Goal: Task Accomplishment & Management: Use online tool/utility

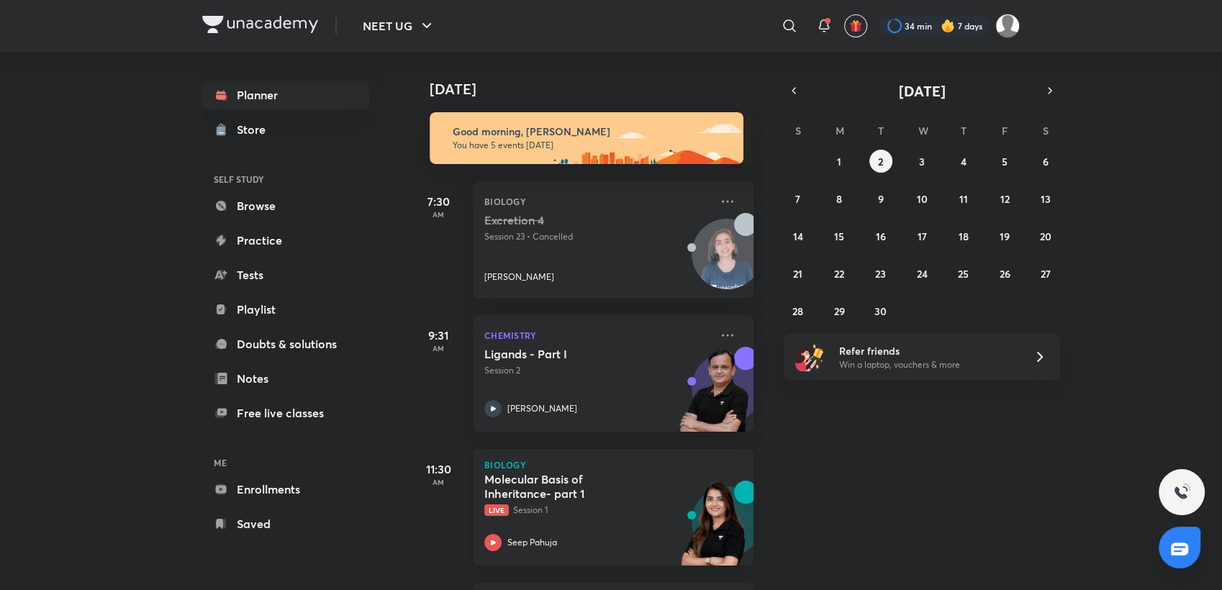
click at [559, 534] on div "Seep Pahuja" at bounding box center [597, 542] width 226 height 17
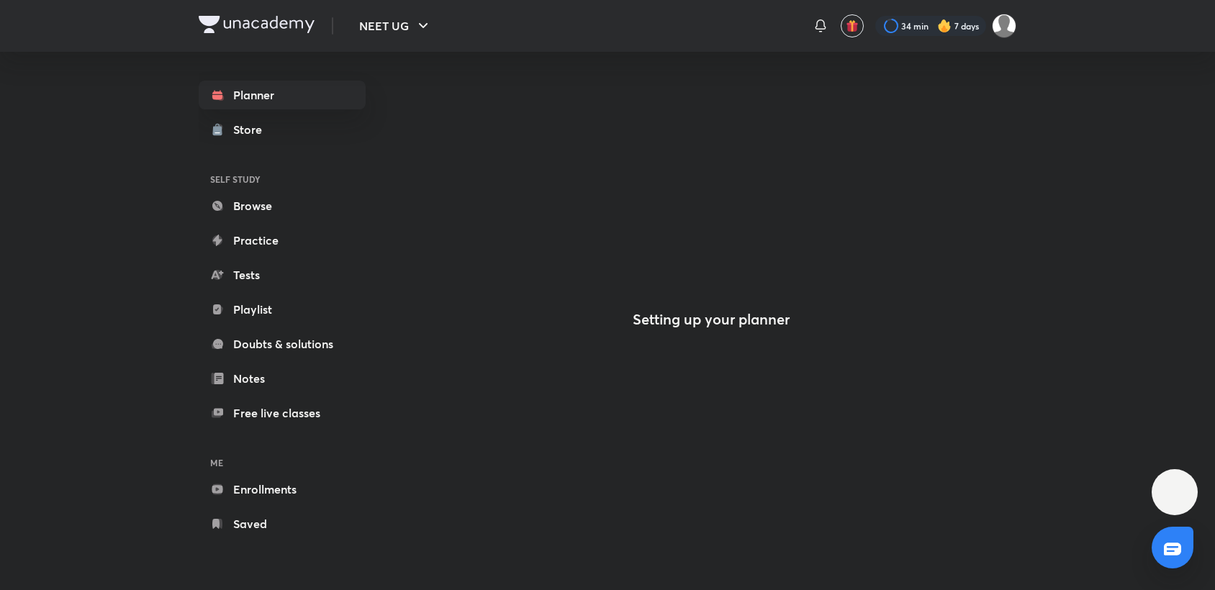
click at [416, 156] on div "Setting up your planner" at bounding box center [711, 262] width 610 height 538
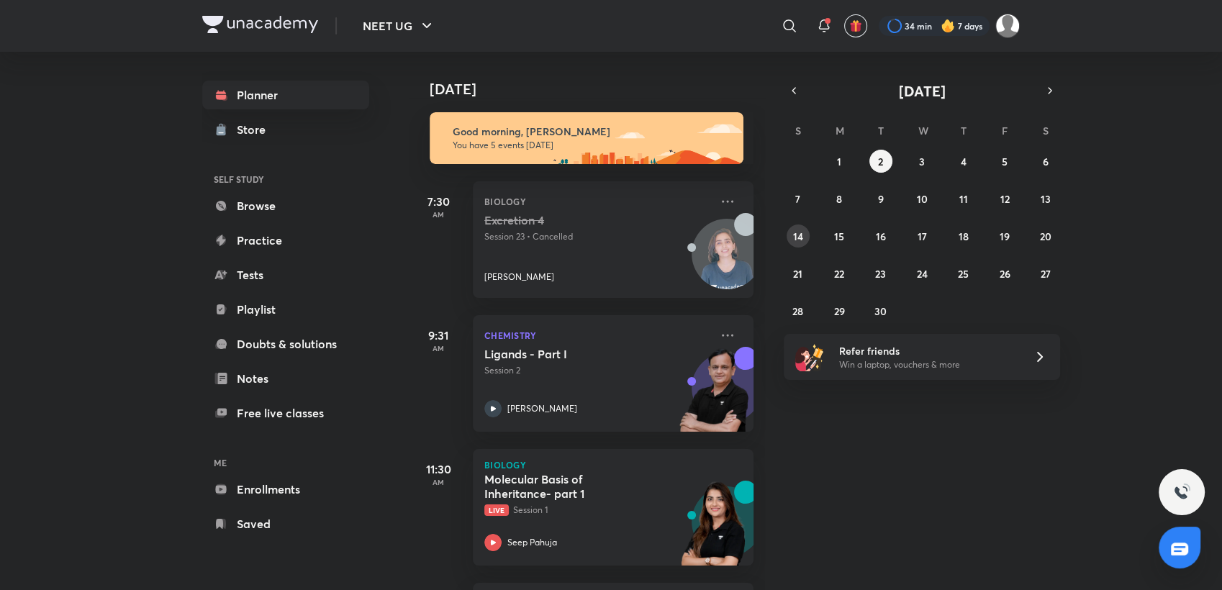
click at [789, 233] on button "14" at bounding box center [798, 236] width 23 height 23
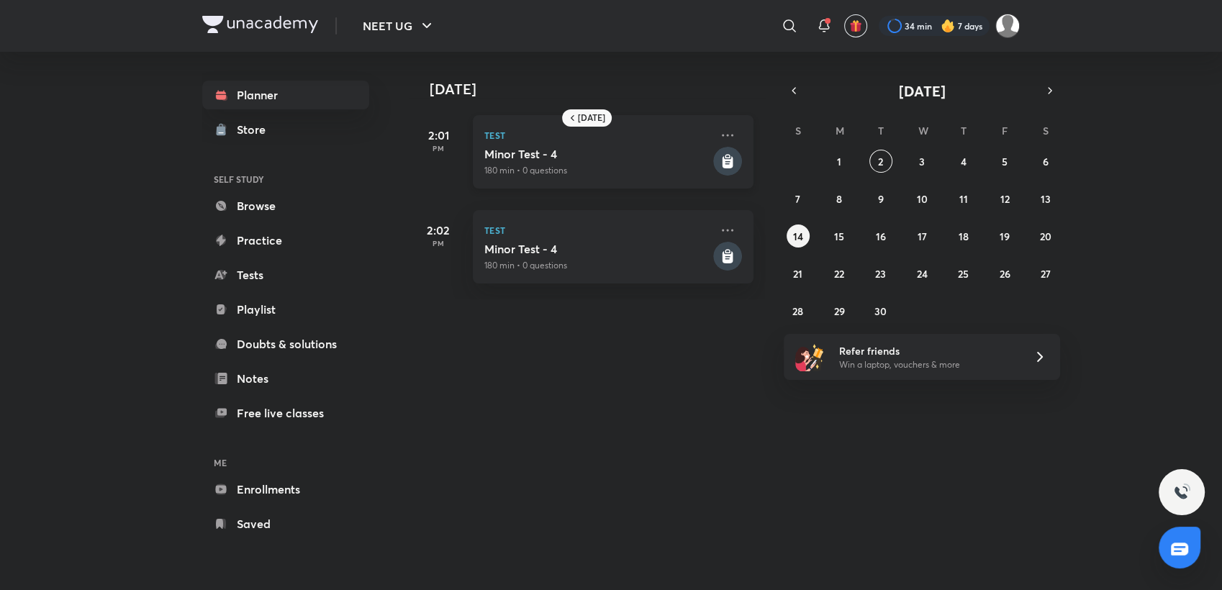
click at [610, 155] on h5 "Minor Test - 4" at bounding box center [597, 154] width 226 height 14
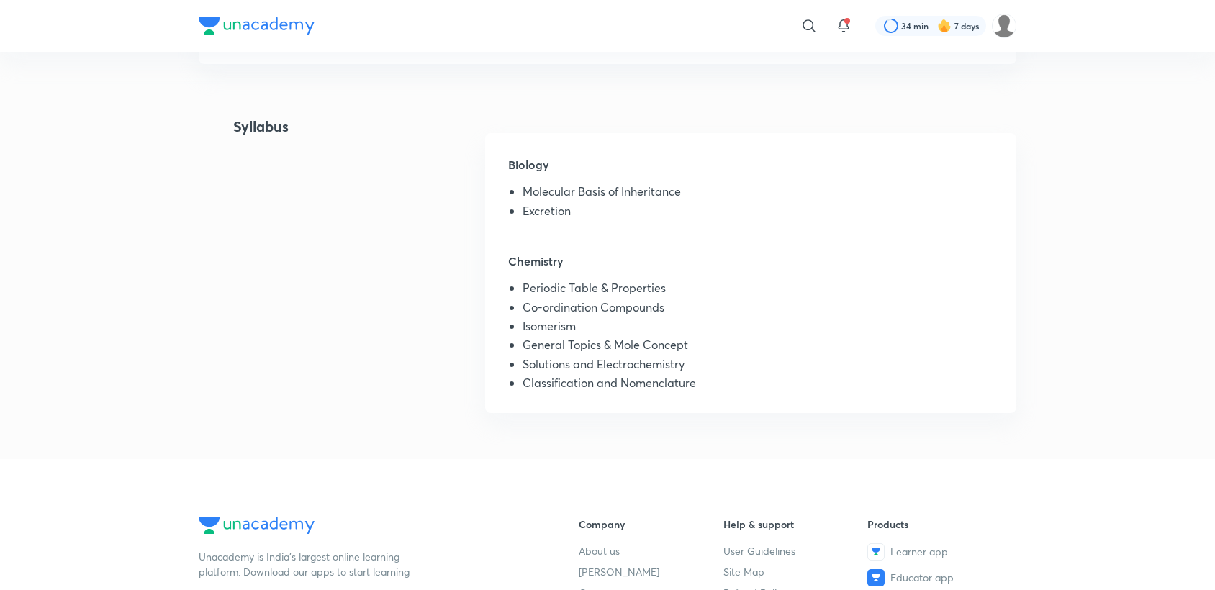
scroll to position [285, 0]
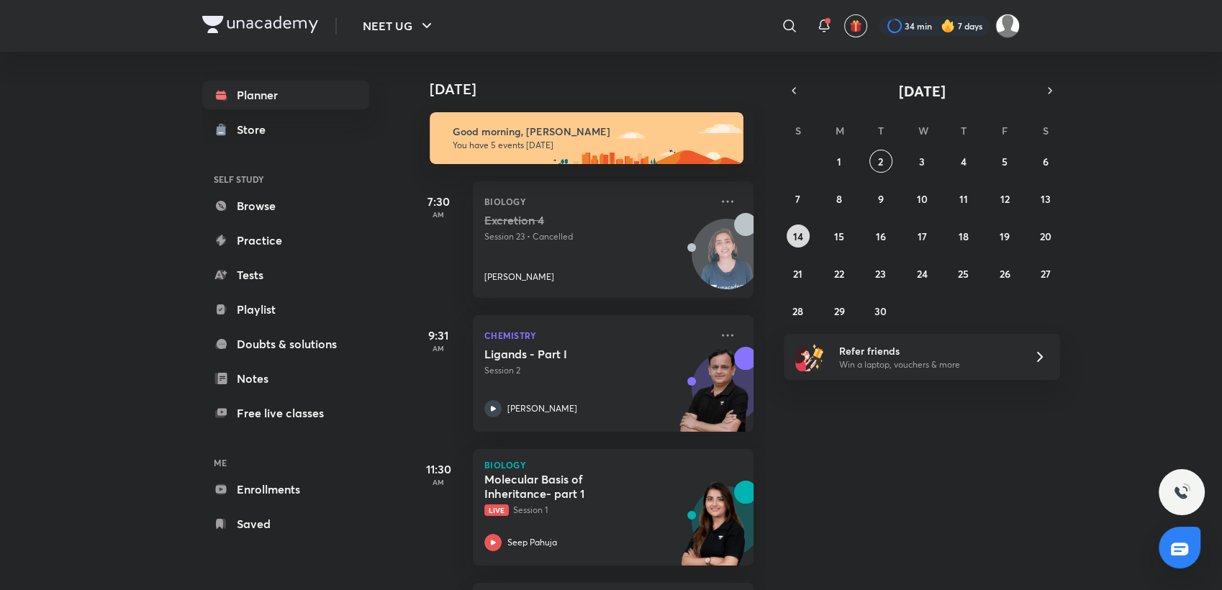
click at [797, 242] on abbr "14" at bounding box center [798, 237] width 10 height 14
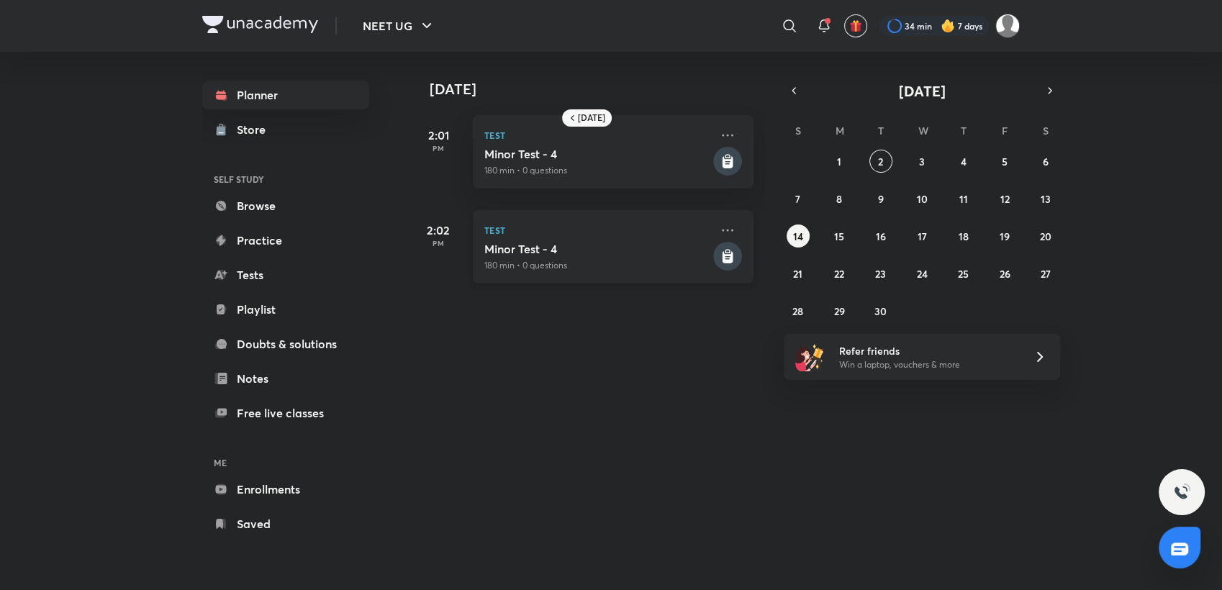
click at [662, 266] on p "180 min • 0 questions" at bounding box center [597, 265] width 226 height 13
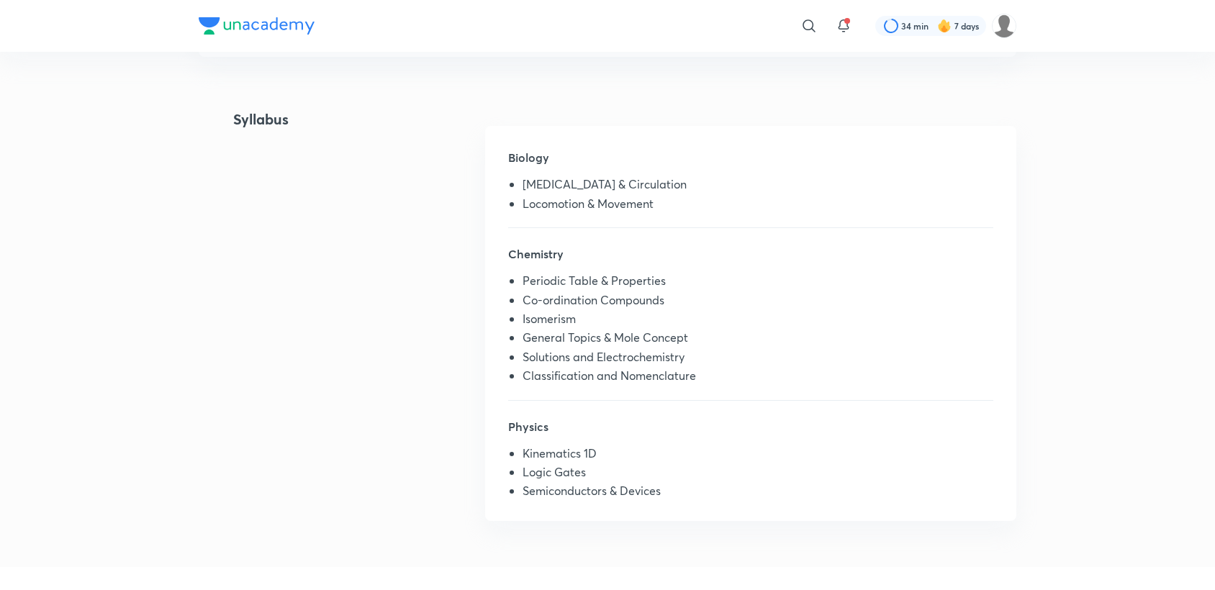
scroll to position [294, 0]
